Goal: Obtain resource: Obtain resource

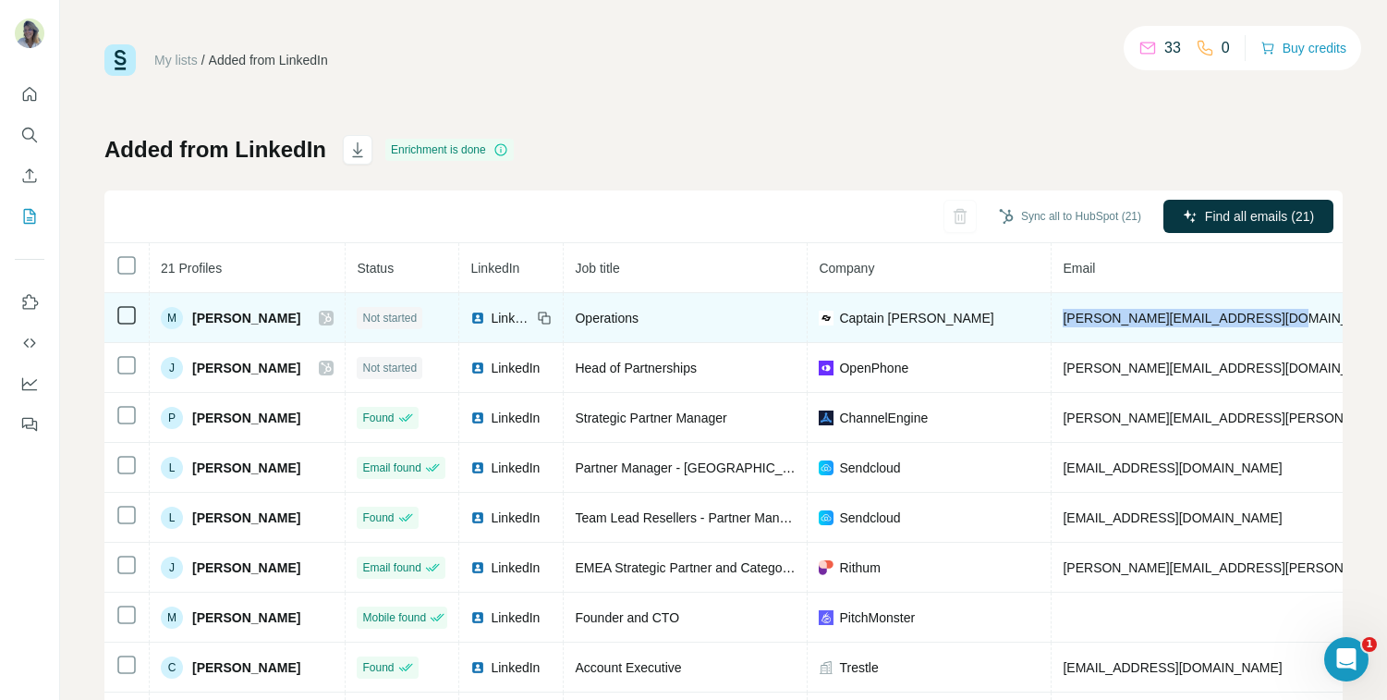
drag, startPoint x: 1287, startPoint y: 313, endPoint x: 1070, endPoint y: 321, distance: 217.3
click at [1070, 321] on td "[PERSON_NAME][EMAIL_ADDRESS][DOMAIN_NAME]" at bounding box center [1280, 318] width 456 height 50
copy span "[PERSON_NAME][EMAIL_ADDRESS][DOMAIN_NAME]"
click at [1127, 314] on span "[PERSON_NAME][EMAIL_ADDRESS][DOMAIN_NAME]" at bounding box center [1225, 318] width 325 height 15
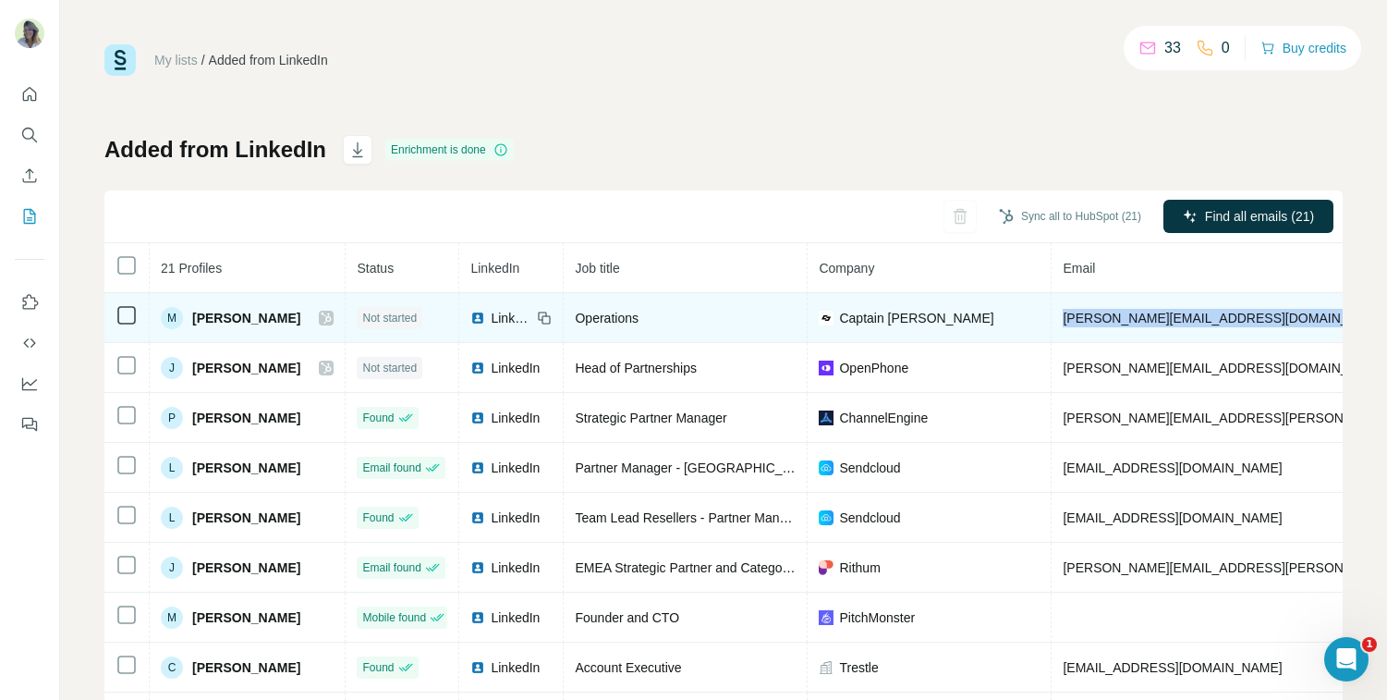
click at [1127, 314] on span "[PERSON_NAME][EMAIL_ADDRESS][DOMAIN_NAME]" at bounding box center [1225, 318] width 325 height 15
copy span "[PERSON_NAME][EMAIL_ADDRESS][DOMAIN_NAME]"
